Goal: Navigation & Orientation: Understand site structure

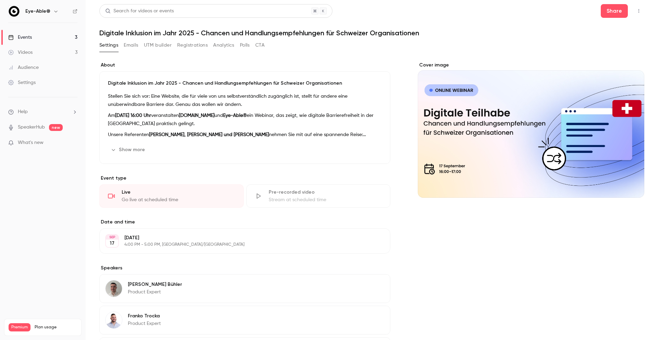
click at [130, 45] on button "Emails" at bounding box center [131, 45] width 14 height 11
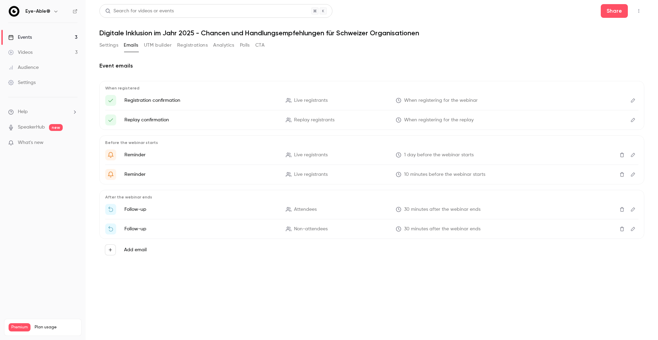
click at [162, 45] on button "UTM builder" at bounding box center [158, 45] width 28 height 11
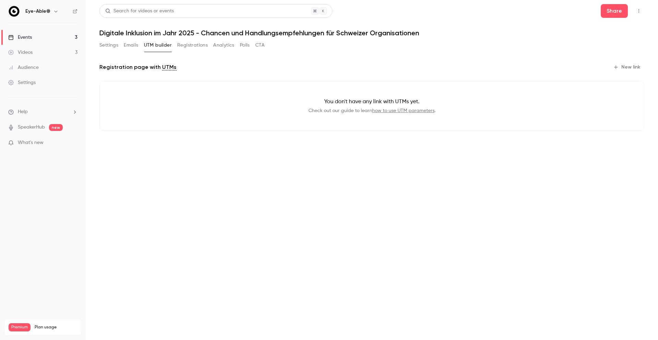
click at [196, 48] on button "Registrations" at bounding box center [192, 45] width 31 height 11
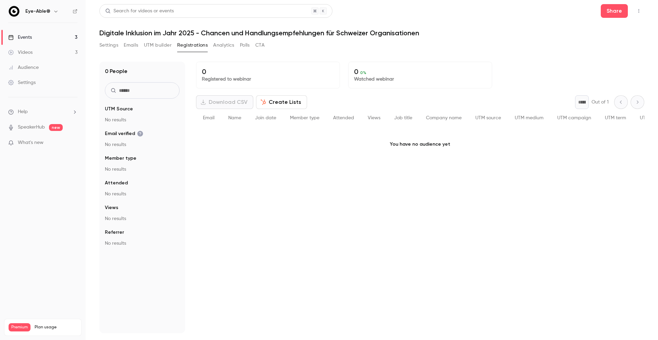
click at [223, 49] on button "Analytics" at bounding box center [223, 45] width 21 height 11
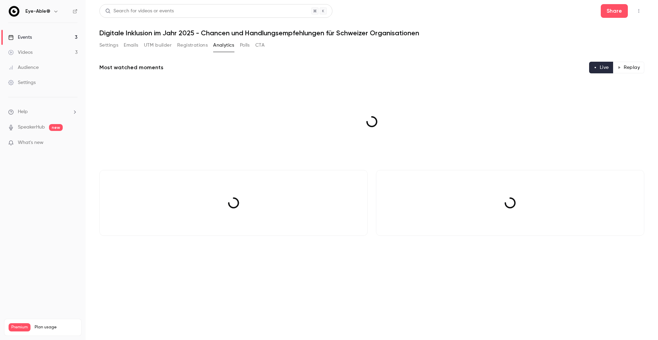
click at [245, 48] on button "Polls" at bounding box center [245, 45] width 10 height 11
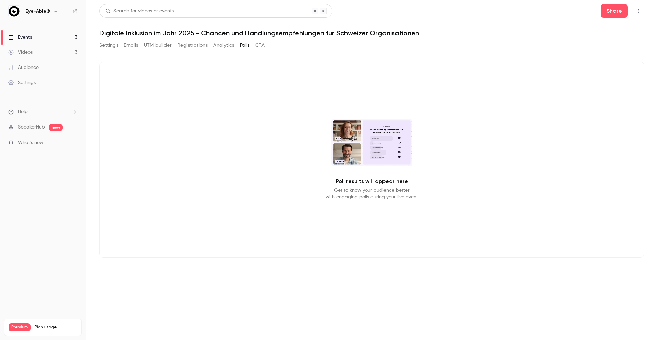
click at [264, 47] on button "CTA" at bounding box center [259, 45] width 9 height 11
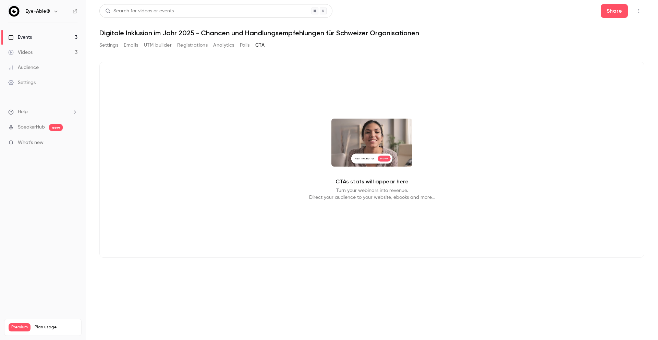
click at [101, 48] on button "Settings" at bounding box center [108, 45] width 19 height 11
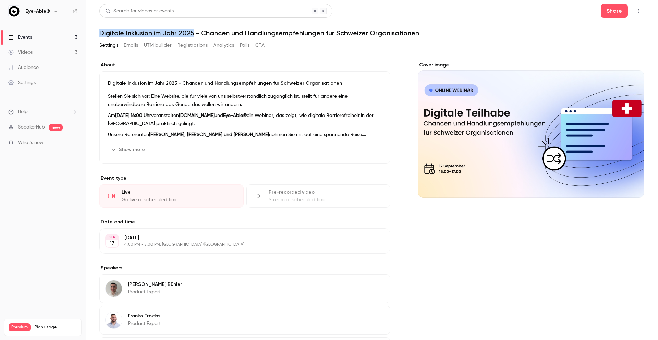
drag, startPoint x: 100, startPoint y: 32, endPoint x: 195, endPoint y: 31, distance: 95.0
click at [195, 31] on h1 "Digitale Inklusion im Jahr 2025 - Chancen und Handlungsempfehlungen für Schweiz…" at bounding box center [371, 33] width 545 height 8
copy h1 "Digitale Inklusion im Jahr 2025"
click at [363, 61] on div "About Digitale Inklusion im Jahr 2025 - Chancen und Handlungsempfehlungen für S…" at bounding box center [371, 259] width 545 height 413
